Goal: Task Accomplishment & Management: Manage account settings

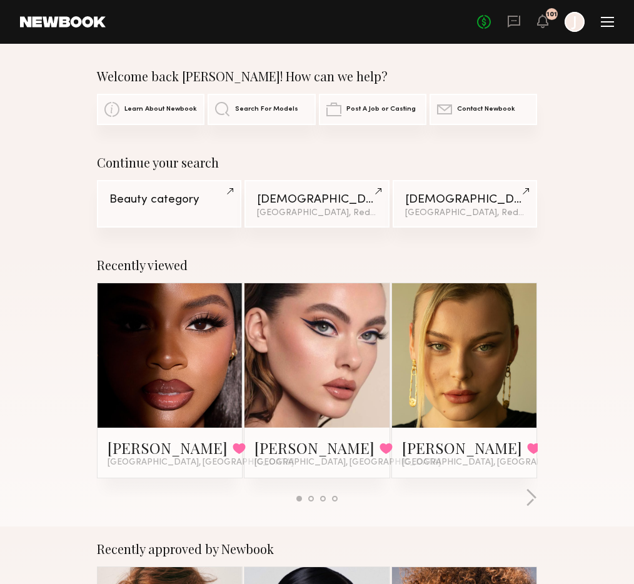
click at [612, 20] on div at bounding box center [606, 22] width 13 height 10
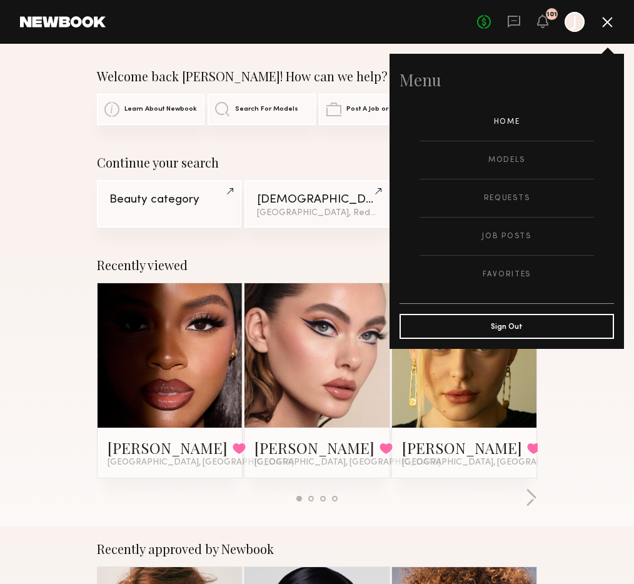
click at [362, 79] on div "Welcome back [PERSON_NAME]! How can we help?" at bounding box center [317, 76] width 440 height 15
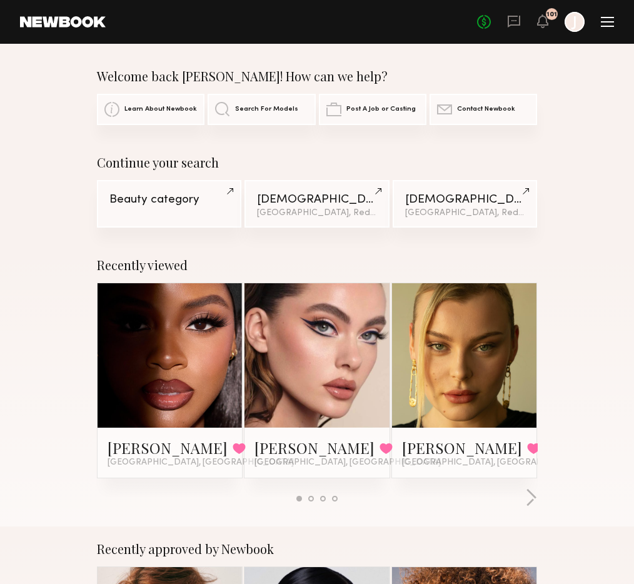
click at [571, 23] on div at bounding box center [574, 22] width 20 height 20
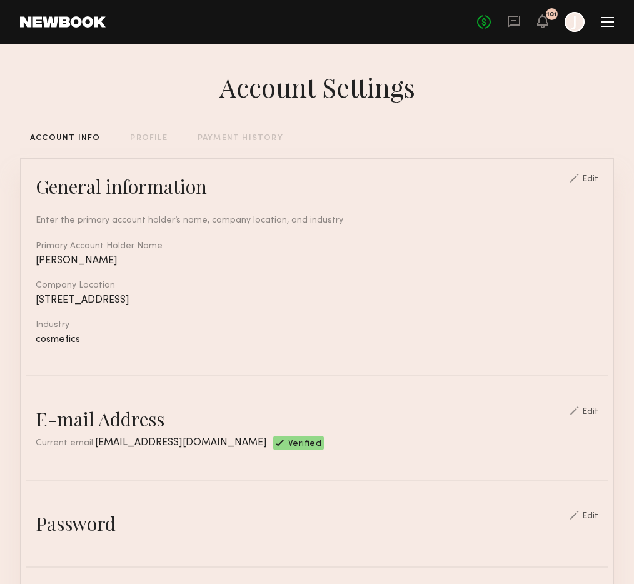
click at [237, 137] on div "PAYMENT HISTORY" at bounding box center [240, 138] width 86 height 8
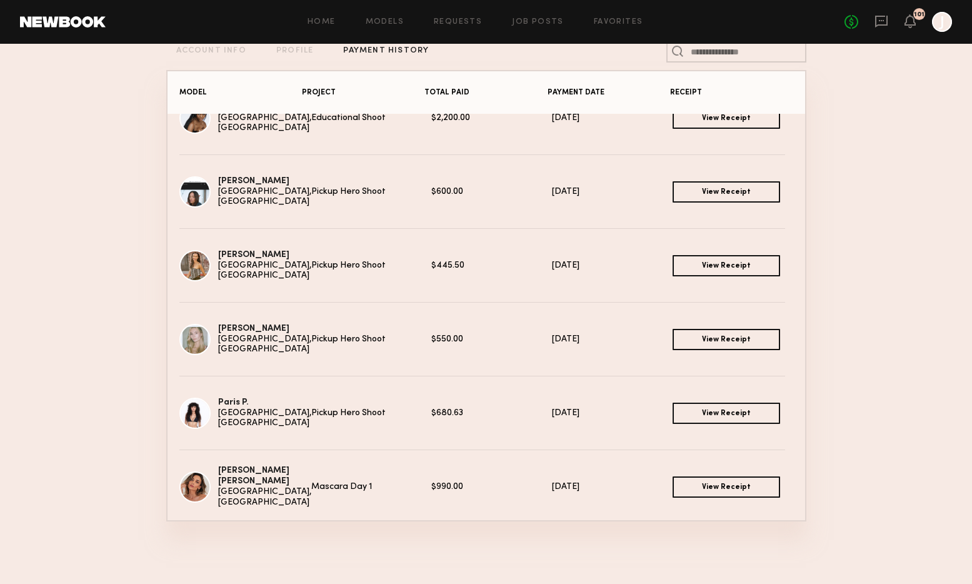
scroll to position [249, 0]
